Goal: Information Seeking & Learning: Learn about a topic

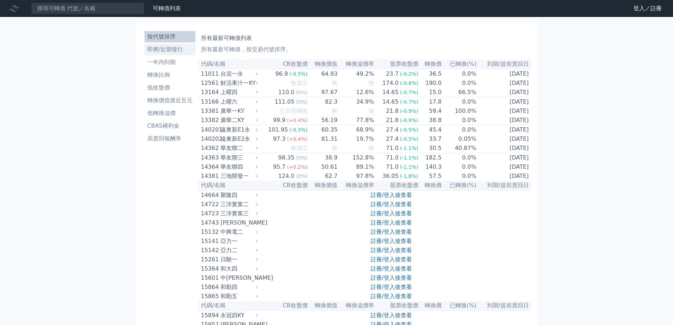
click at [161, 49] on li "即將/近期發行" at bounding box center [169, 49] width 51 height 8
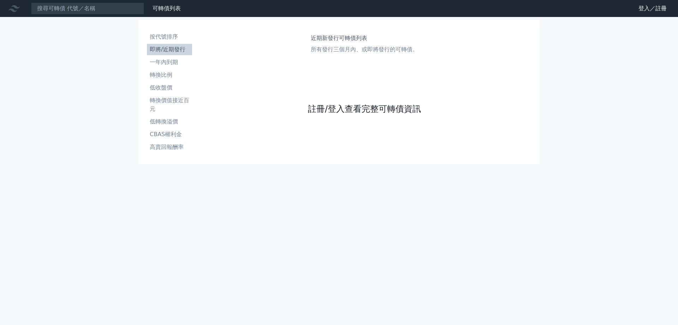
click at [340, 112] on link "註冊/登入查看完整可轉債資訊" at bounding box center [364, 108] width 113 height 11
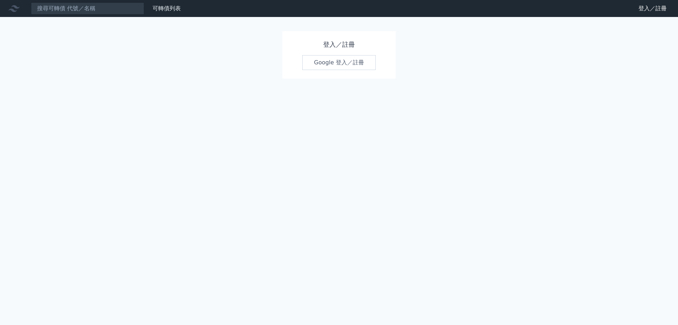
click at [335, 64] on link "Google 登入／註冊" at bounding box center [338, 62] width 73 height 15
click at [320, 65] on link "Google 登入／註冊" at bounding box center [338, 62] width 73 height 15
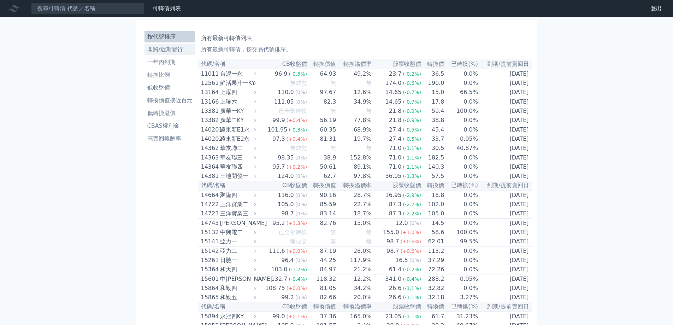
click at [178, 52] on li "即將/近期發行" at bounding box center [169, 49] width 51 height 8
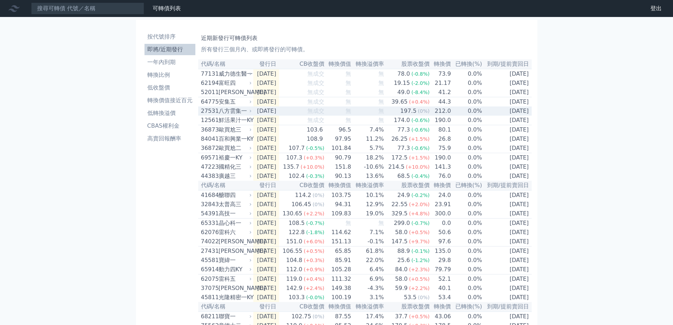
click at [244, 113] on div "八方雲集一" at bounding box center [235, 111] width 32 height 8
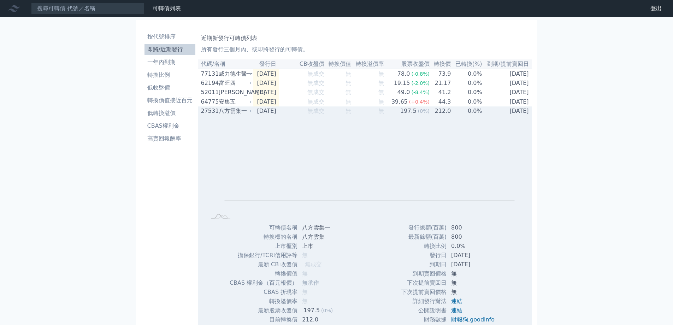
click at [244, 113] on div "八方雲集一" at bounding box center [235, 111] width 32 height 8
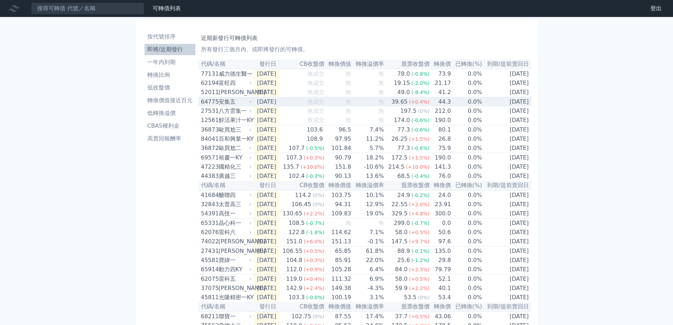
click at [241, 102] on div "安集五" at bounding box center [235, 101] width 32 height 8
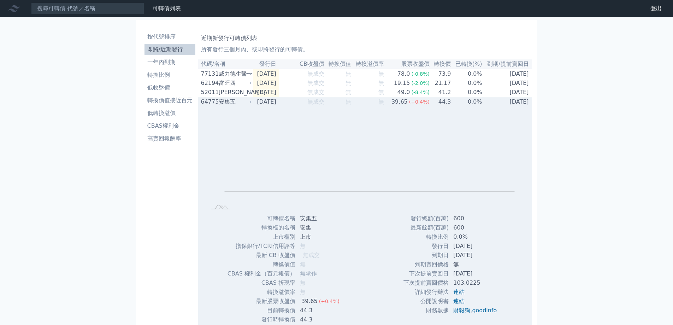
click at [241, 102] on div "安集五" at bounding box center [235, 101] width 32 height 8
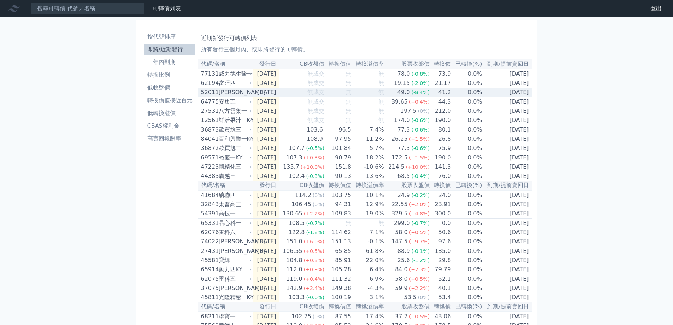
click at [241, 96] on div "[PERSON_NAME]" at bounding box center [235, 92] width 32 height 8
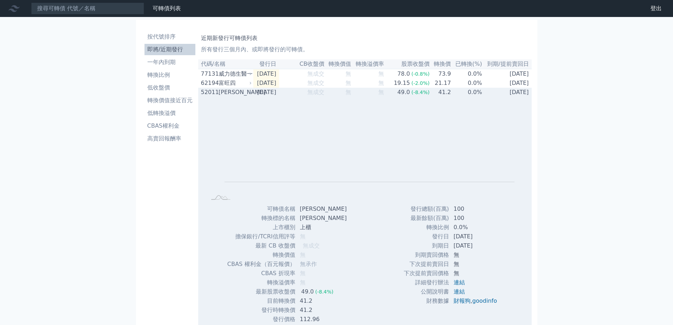
click at [241, 96] on div "[PERSON_NAME]" at bounding box center [235, 92] width 32 height 8
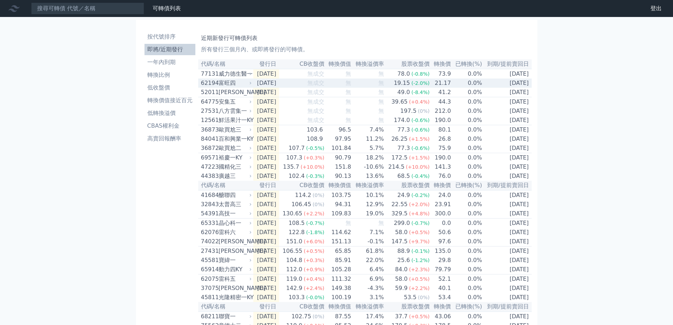
click at [241, 87] on div "富旺四" at bounding box center [235, 83] width 32 height 8
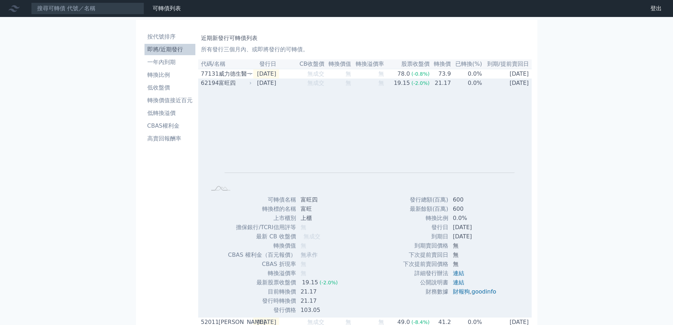
click at [241, 87] on div "富旺四" at bounding box center [235, 83] width 32 height 8
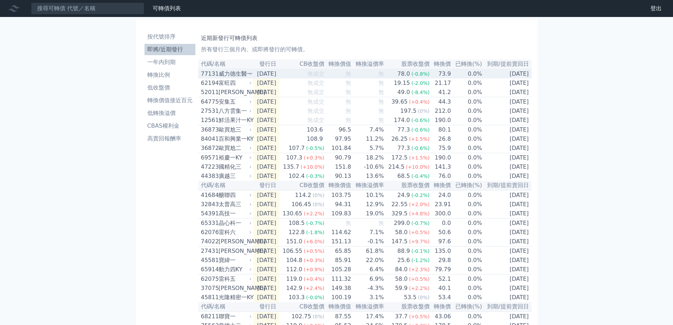
click at [243, 75] on div "威力德生醫一" at bounding box center [235, 74] width 32 height 8
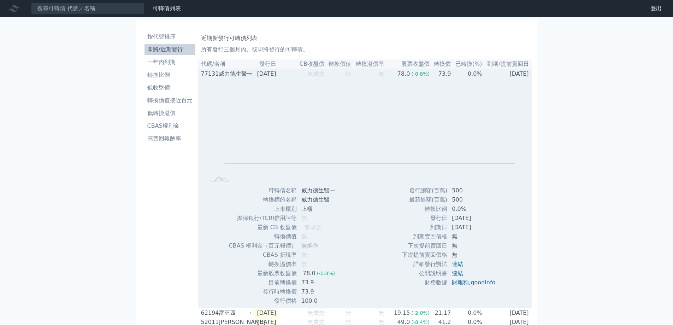
click at [243, 75] on div "威力德生醫一" at bounding box center [235, 74] width 32 height 8
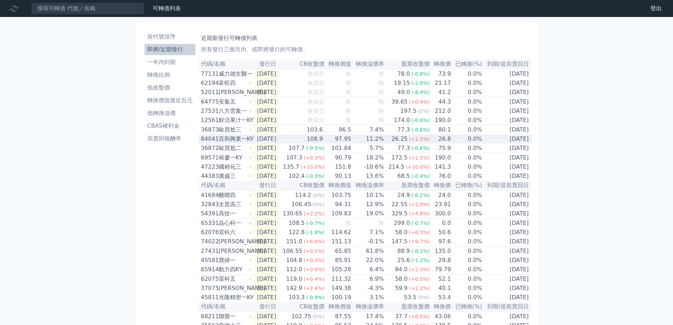
click at [241, 141] on div "百和興業一KY" at bounding box center [235, 139] width 32 height 8
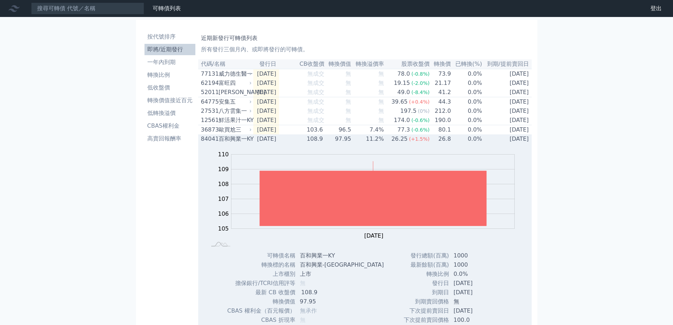
click at [241, 141] on div "百和興業一KY" at bounding box center [235, 139] width 32 height 8
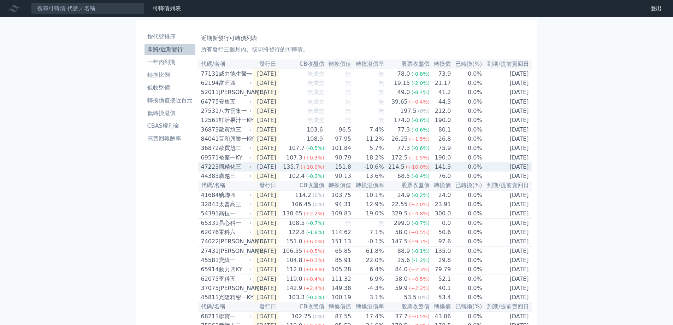
click at [243, 171] on div "國精化三" at bounding box center [235, 166] width 32 height 8
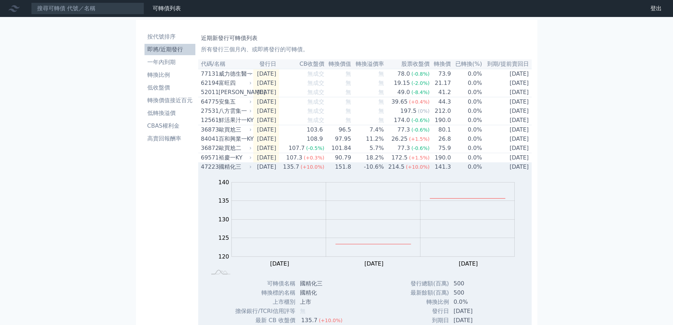
click at [243, 171] on div "國精化三" at bounding box center [235, 166] width 32 height 8
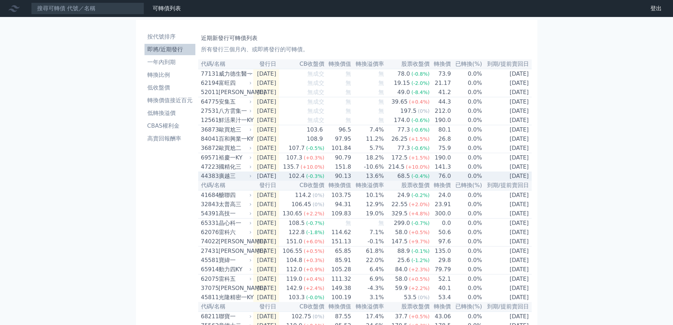
click at [241, 180] on div "廣越三" at bounding box center [235, 176] width 32 height 8
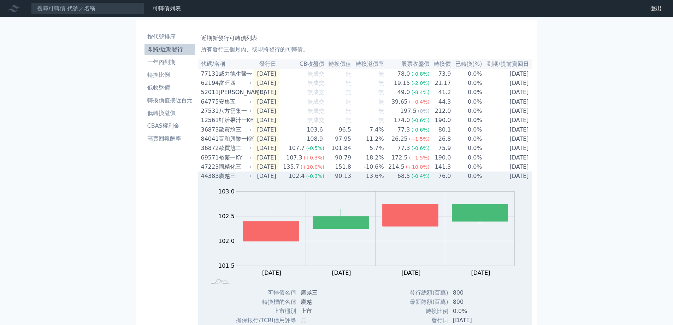
click at [241, 180] on div "廣越三" at bounding box center [235, 176] width 32 height 8
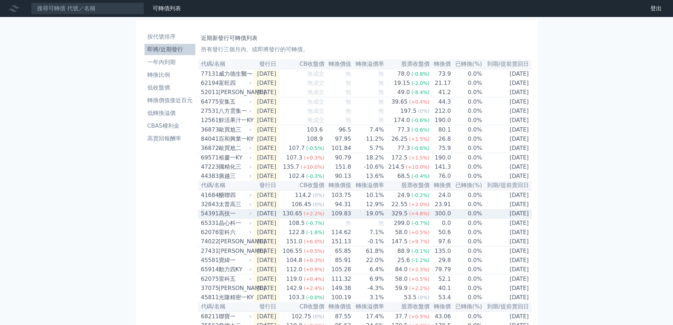
click at [234, 218] on div "高技一" at bounding box center [235, 213] width 32 height 8
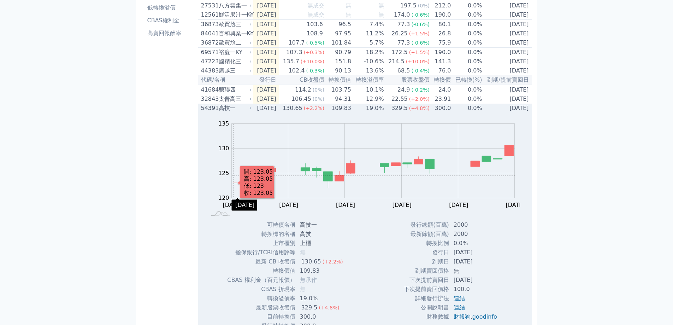
scroll to position [106, 0]
click at [233, 112] on div "高技一" at bounding box center [235, 107] width 32 height 8
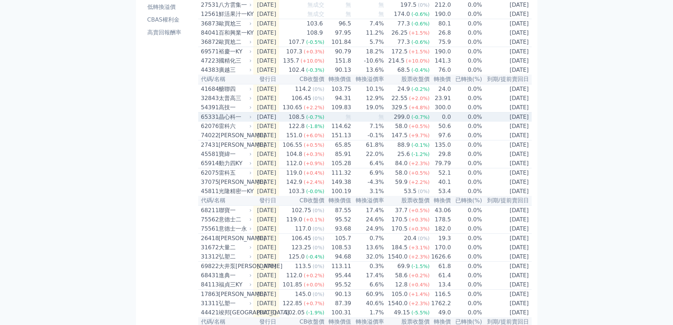
click at [234, 122] on td "65331 晶心科一" at bounding box center [225, 117] width 55 height 10
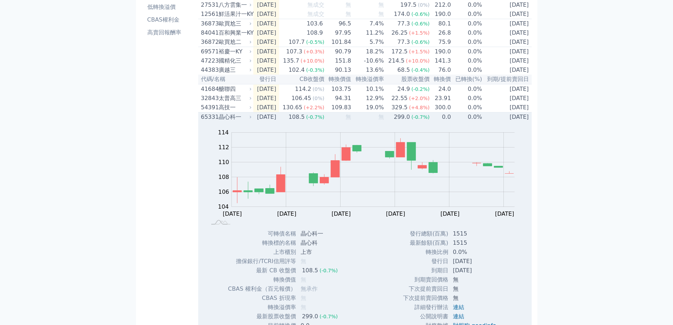
click at [234, 122] on td "65331 晶心科一" at bounding box center [225, 117] width 55 height 10
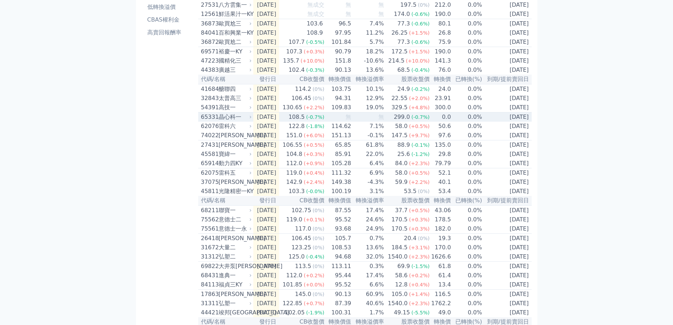
click at [234, 122] on td "65331 晶心科一" at bounding box center [225, 117] width 55 height 10
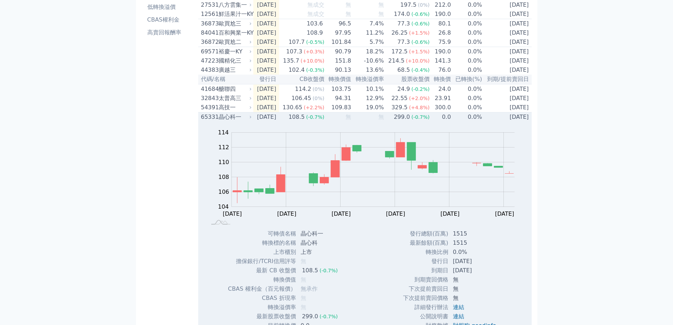
click at [234, 122] on td "65331 晶心科一" at bounding box center [225, 117] width 55 height 10
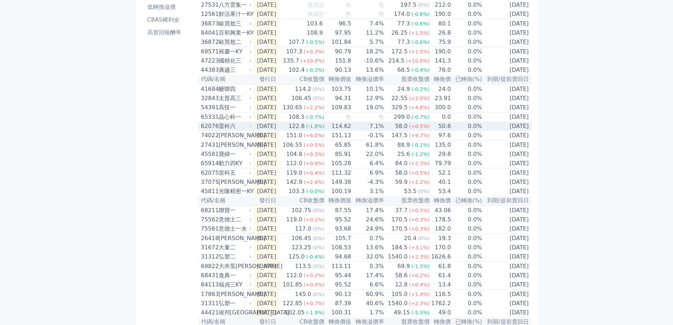
click at [234, 130] on div "雷科六" at bounding box center [235, 126] width 32 height 8
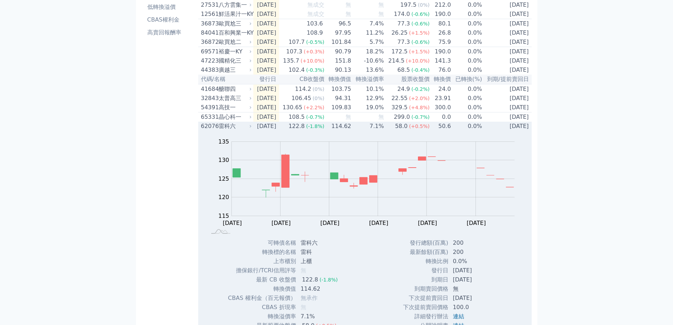
click at [234, 130] on div "雷科六" at bounding box center [235, 126] width 32 height 8
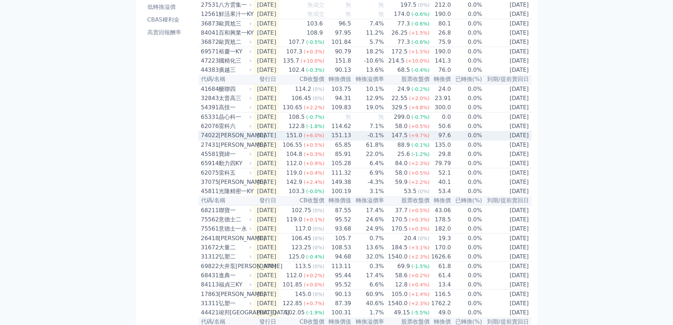
click at [232, 139] on div "[PERSON_NAME]" at bounding box center [235, 135] width 32 height 8
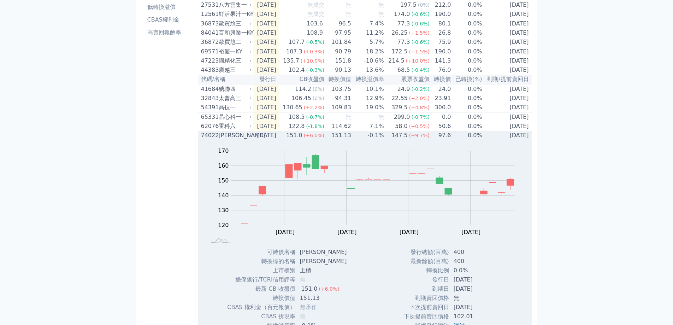
click at [231, 139] on div "[PERSON_NAME]" at bounding box center [235, 135] width 32 height 8
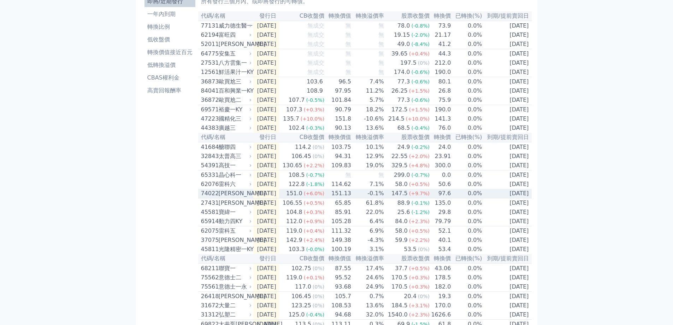
scroll to position [35, 0]
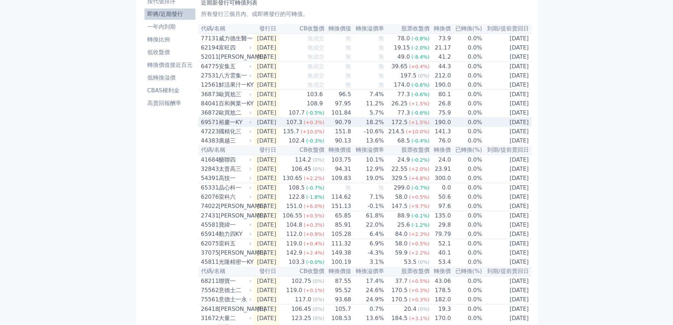
click at [234, 126] on div "裕慶一KY" at bounding box center [235, 122] width 32 height 8
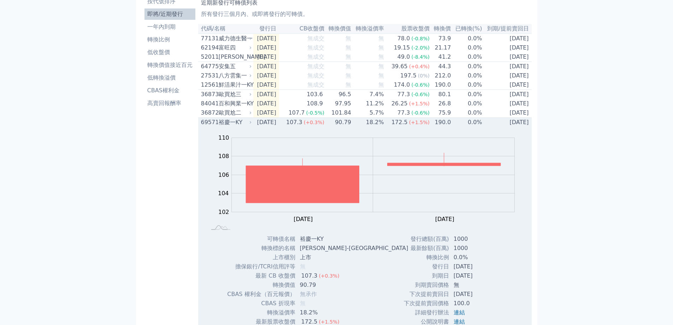
click at [234, 126] on div "裕慶一KY" at bounding box center [235, 122] width 32 height 8
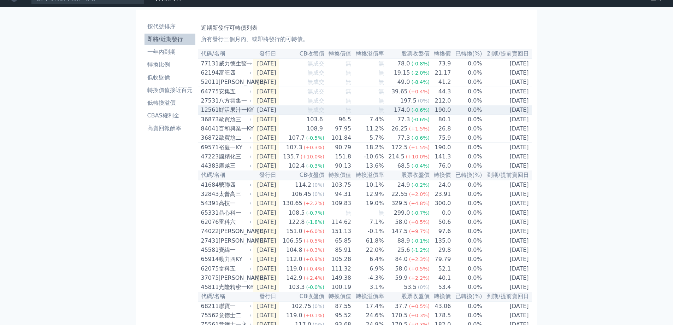
scroll to position [0, 0]
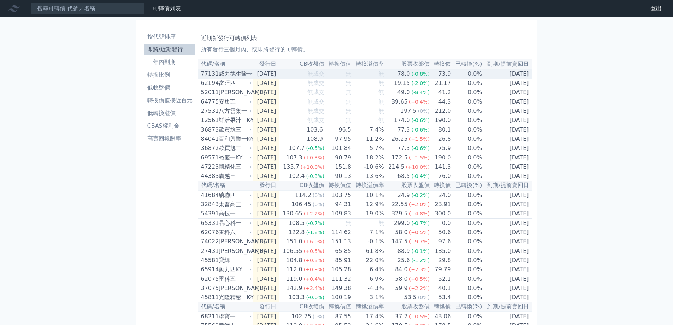
click at [229, 74] on div "威力德生醫一" at bounding box center [235, 74] width 32 height 8
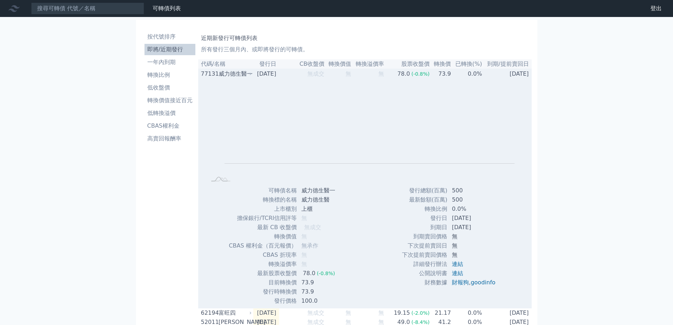
click at [229, 74] on div "威力德生醫一" at bounding box center [235, 74] width 32 height 8
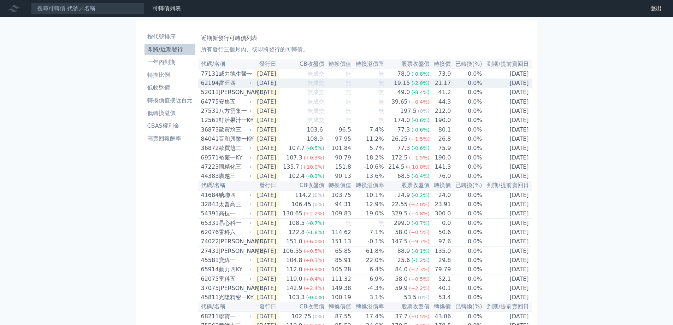
click at [230, 85] on div "富旺四" at bounding box center [235, 83] width 32 height 8
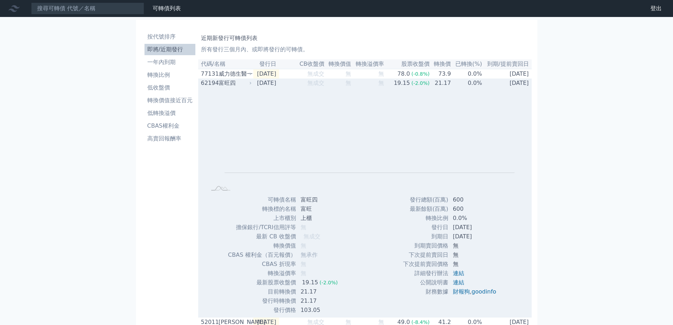
click at [230, 85] on div "富旺四" at bounding box center [235, 83] width 32 height 8
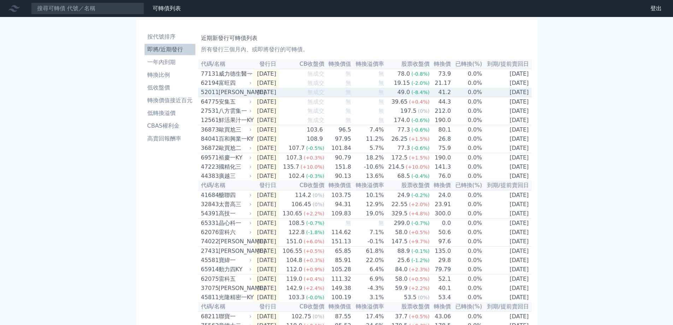
click at [228, 96] on div "[PERSON_NAME]" at bounding box center [235, 92] width 32 height 8
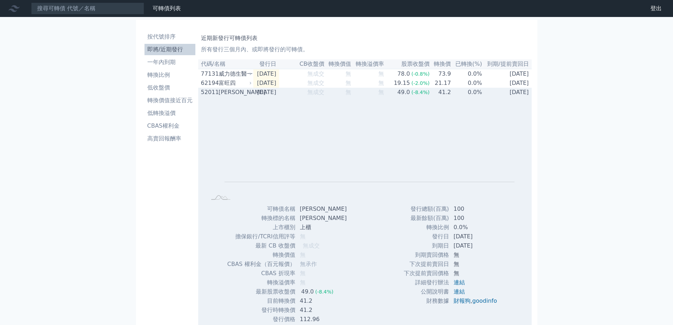
click at [228, 96] on div "[PERSON_NAME]" at bounding box center [235, 92] width 32 height 8
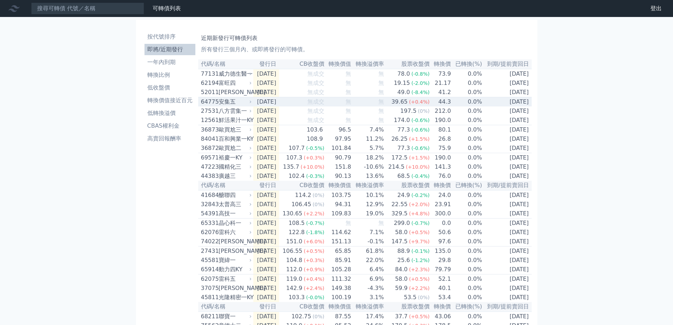
click at [228, 106] on div "安集五" at bounding box center [235, 101] width 32 height 8
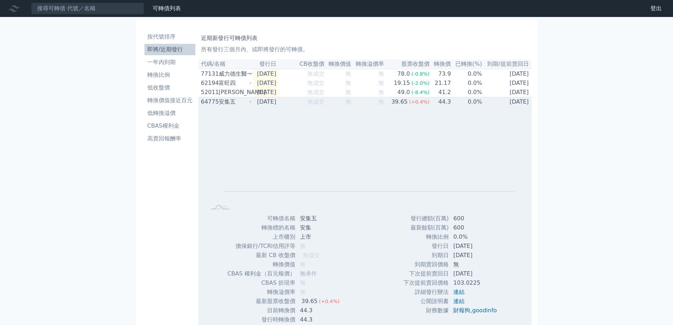
click at [228, 106] on div "安集五" at bounding box center [235, 101] width 32 height 8
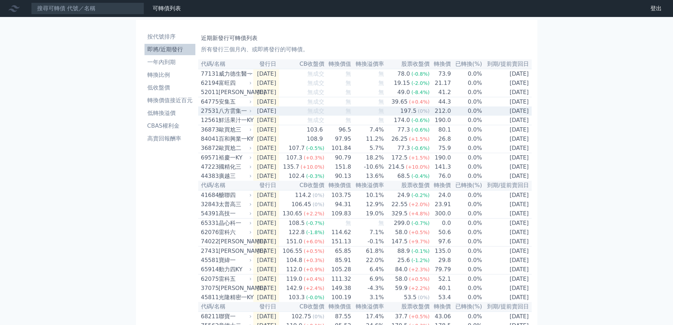
click at [229, 114] on div "八方雲集一" at bounding box center [235, 111] width 32 height 8
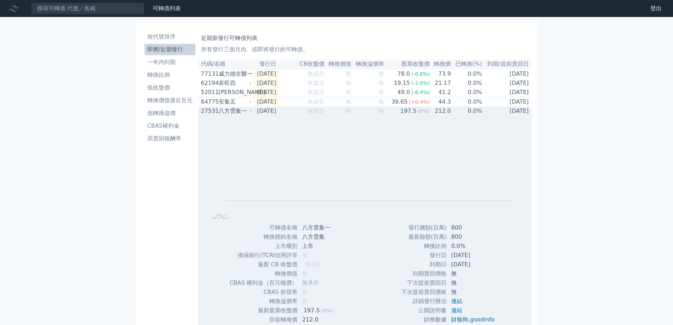
click at [229, 114] on div "八方雲集一" at bounding box center [235, 111] width 32 height 8
